Goal: Task Accomplishment & Management: Use online tool/utility

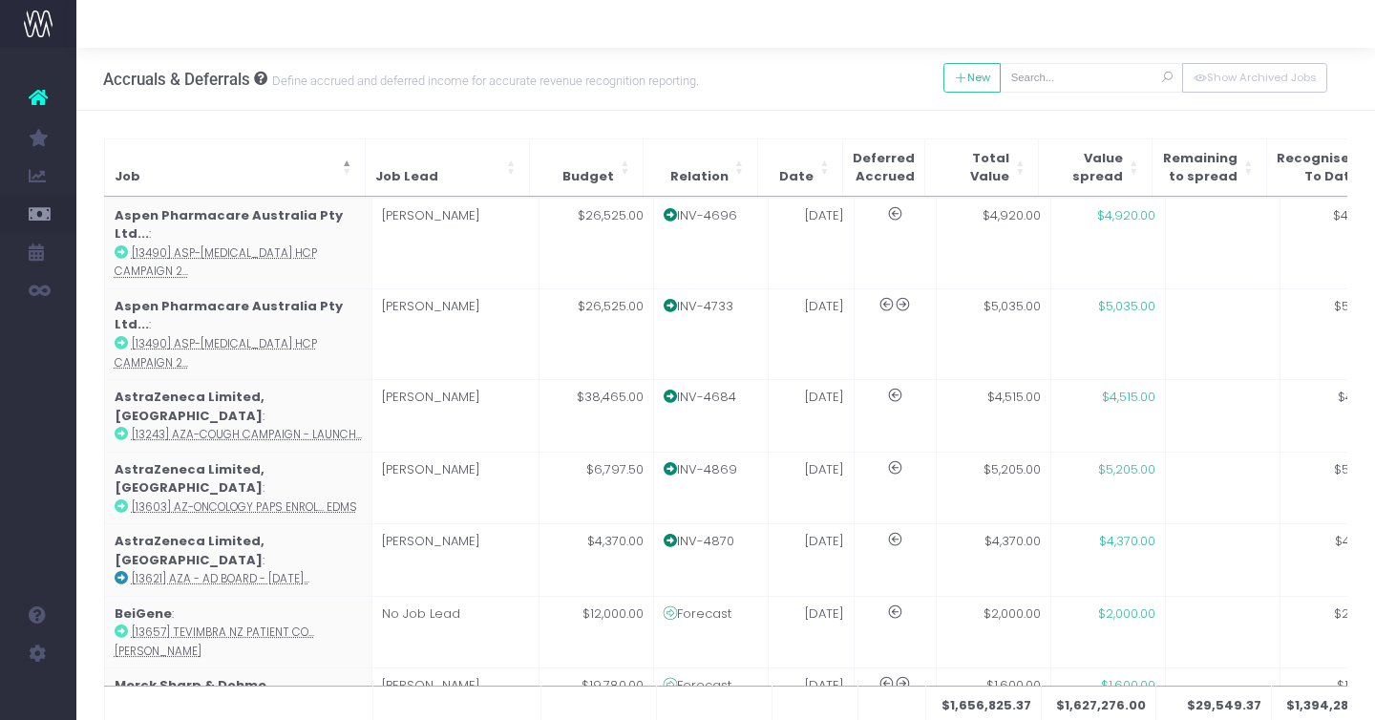
scroll to position [152, 0]
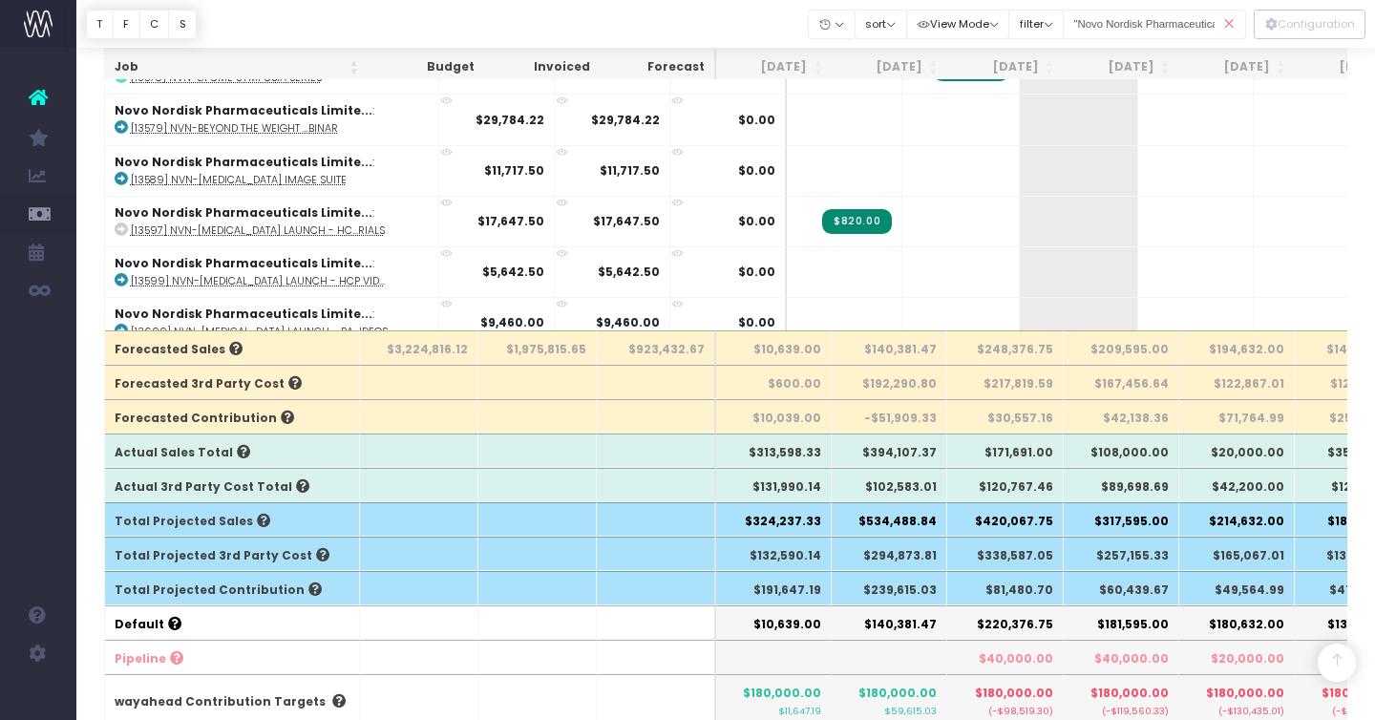
scroll to position [375, 0]
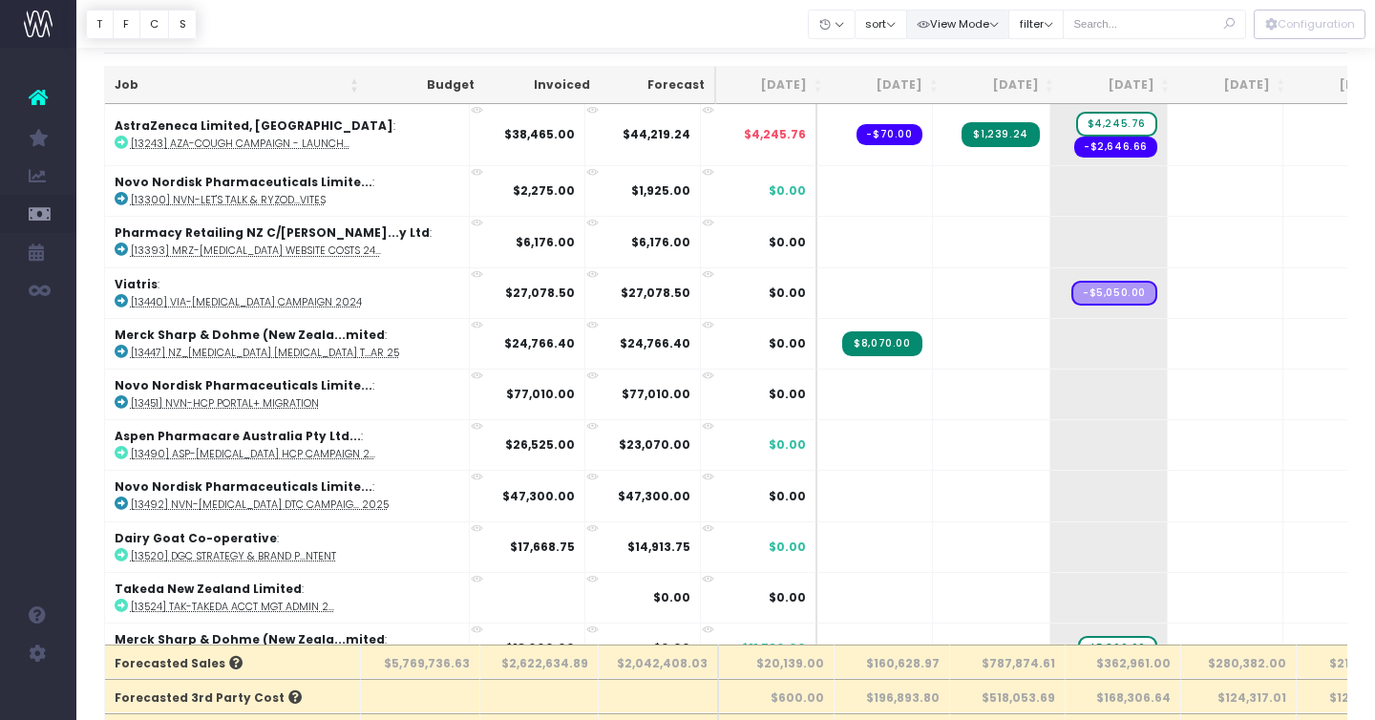
click at [966, 19] on button "View Mode" at bounding box center [958, 25] width 104 height 30
click at [976, 58] on link "Show [PERSON_NAME]" at bounding box center [1006, 62] width 195 height 32
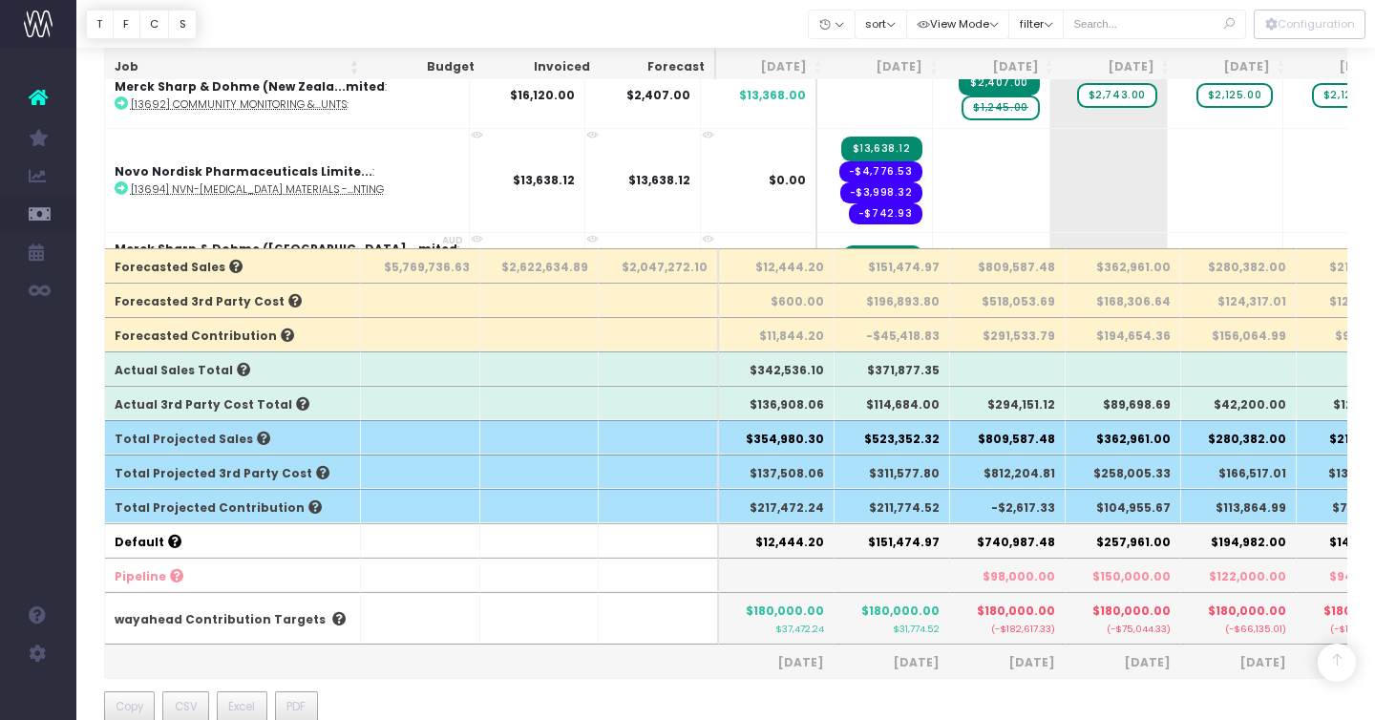
scroll to position [450, 0]
